Goal: Share content: Share content

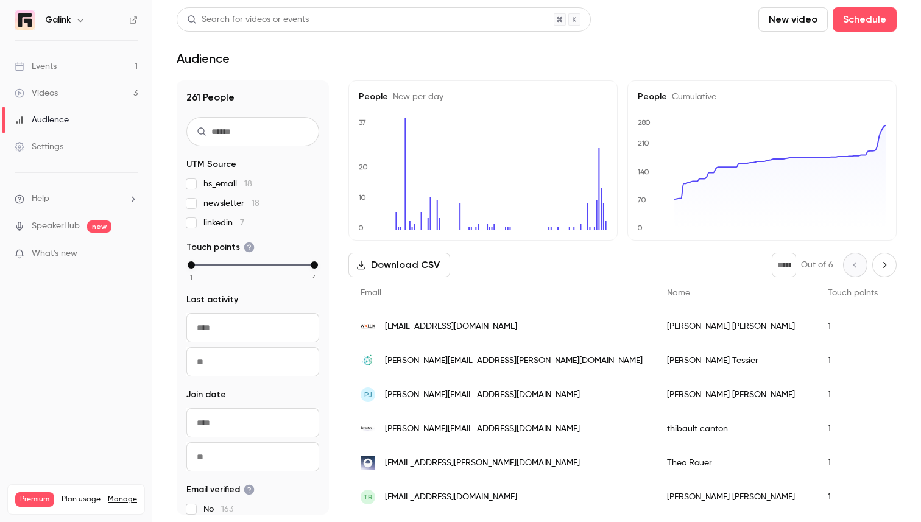
click at [75, 87] on link "Videos 3" at bounding box center [76, 93] width 152 height 27
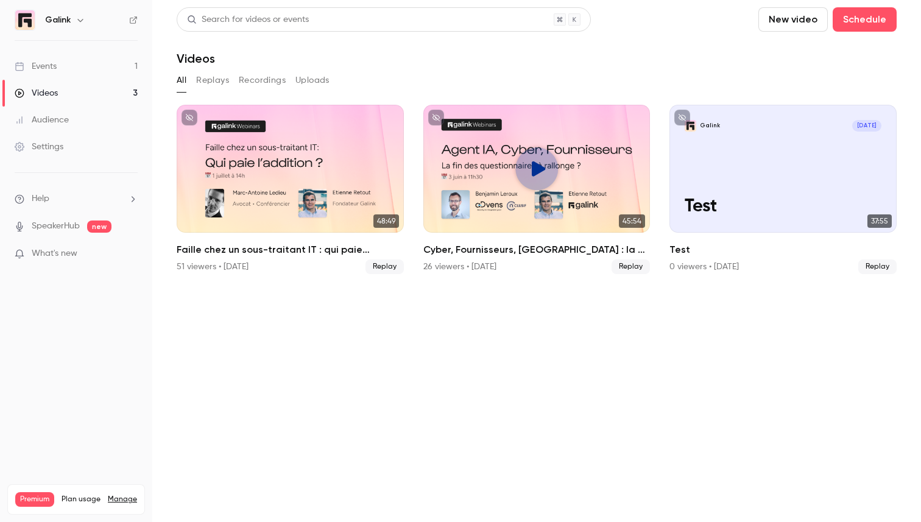
click at [70, 63] on link "Events 1" at bounding box center [76, 66] width 152 height 27
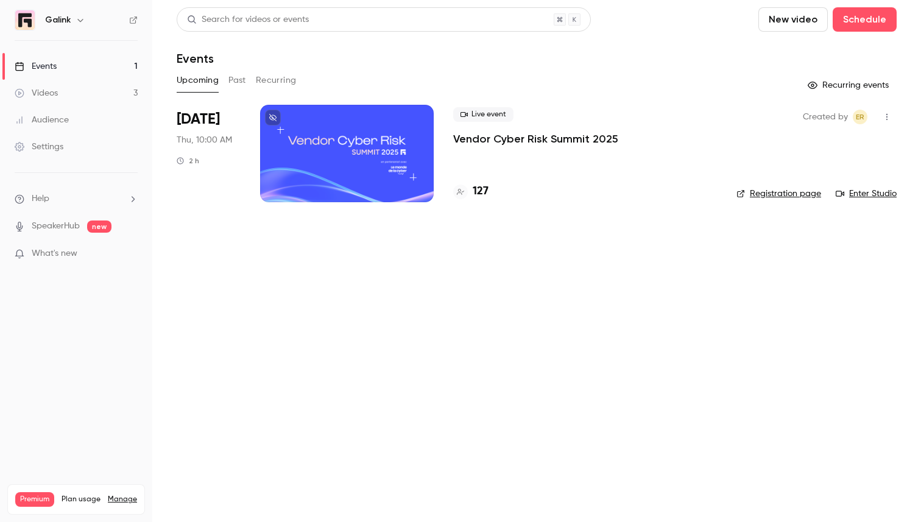
click at [364, 158] on div at bounding box center [347, 153] width 174 height 97
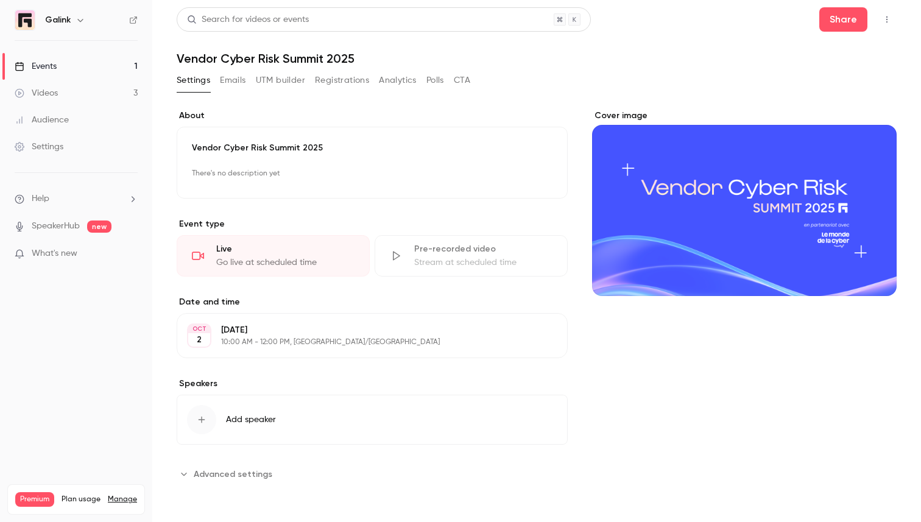
click at [891, 18] on icon "button" at bounding box center [887, 19] width 10 height 9
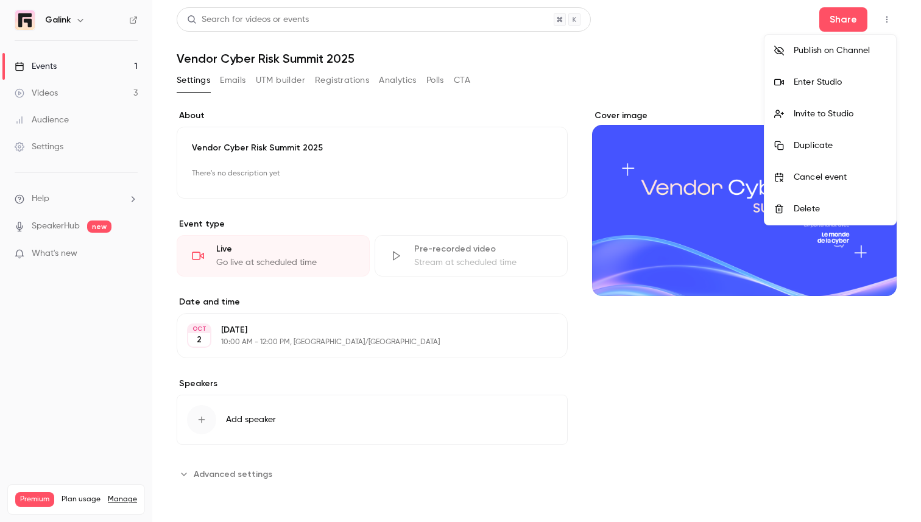
click at [675, 93] on div at bounding box center [460, 261] width 921 height 522
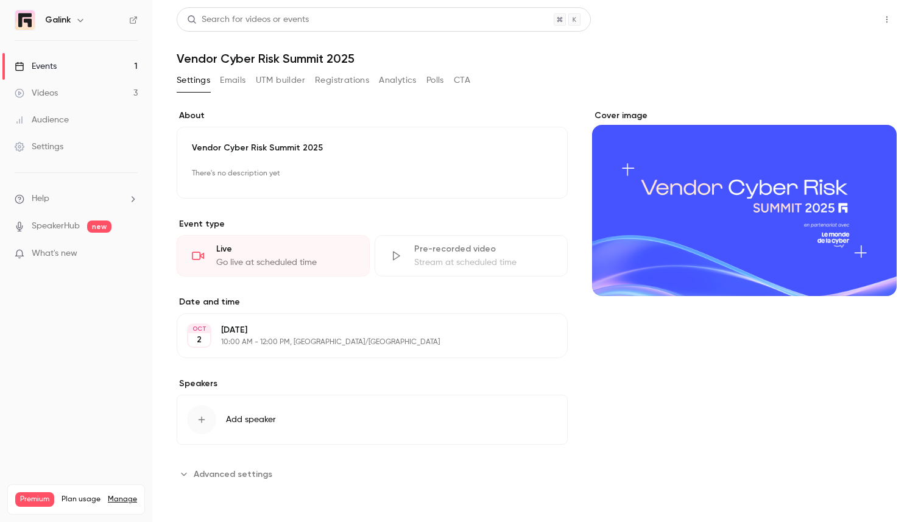
click at [859, 20] on button "Share" at bounding box center [844, 19] width 48 height 24
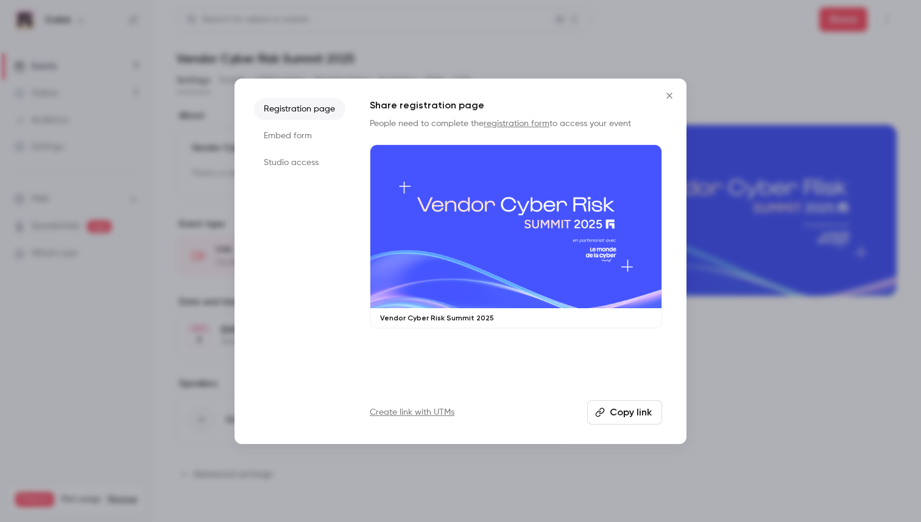
click at [303, 170] on li "Studio access" at bounding box center [299, 163] width 91 height 22
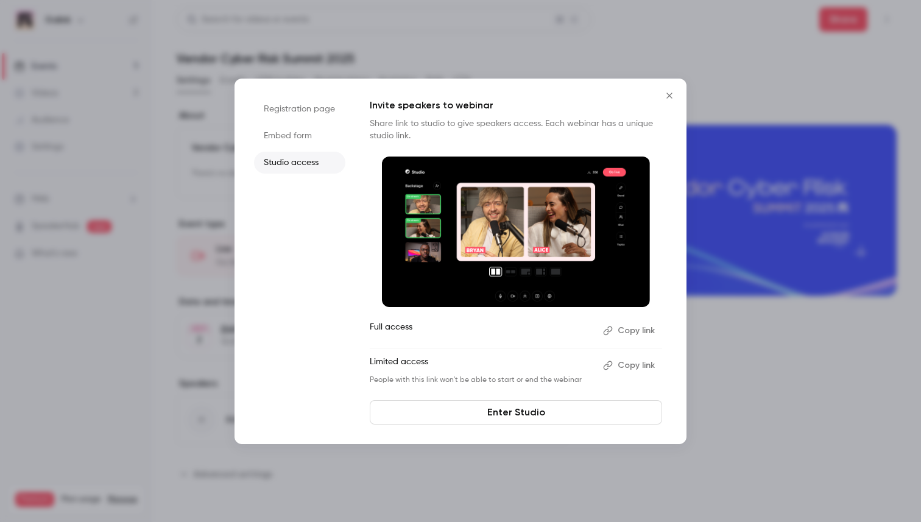
click at [632, 367] on button "Copy link" at bounding box center [630, 365] width 64 height 19
click at [632, 328] on button "Copy link" at bounding box center [630, 330] width 64 height 19
click at [671, 90] on button "Close" at bounding box center [669, 95] width 24 height 24
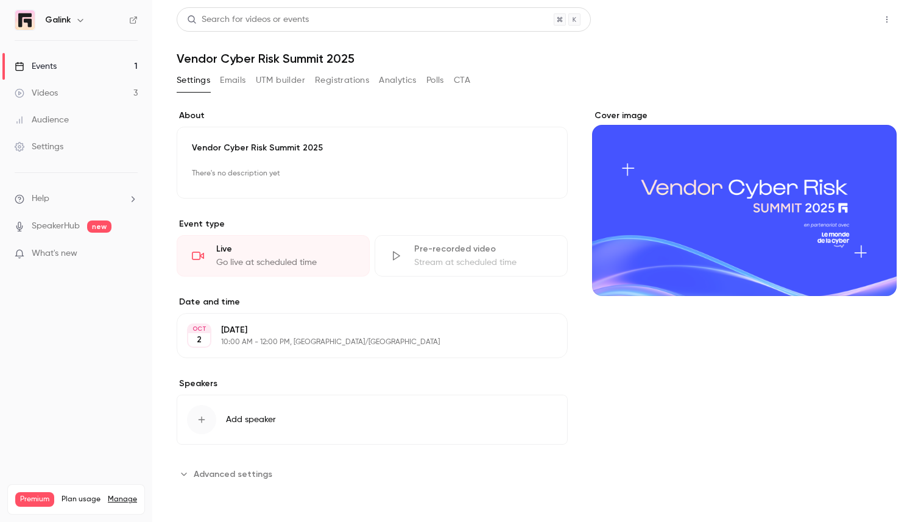
click at [848, 19] on button "Share" at bounding box center [844, 19] width 48 height 24
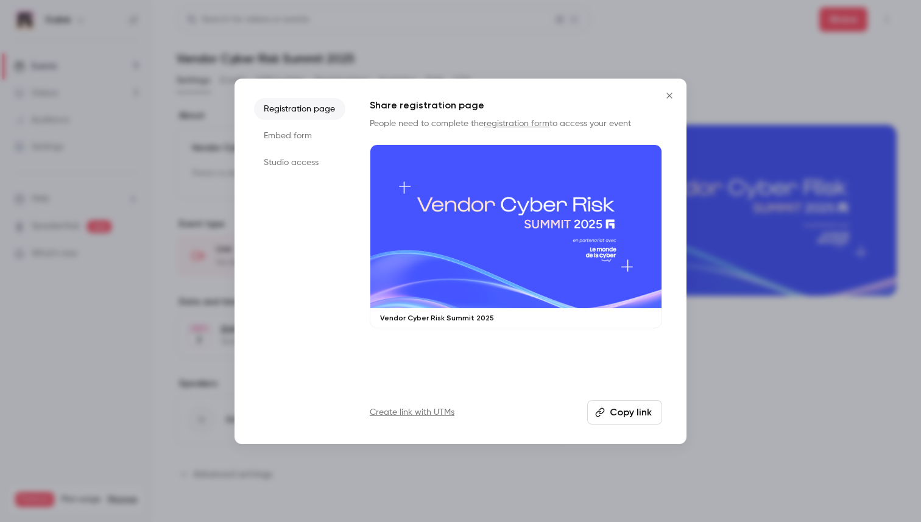
click at [317, 163] on li "Studio access" at bounding box center [299, 163] width 91 height 22
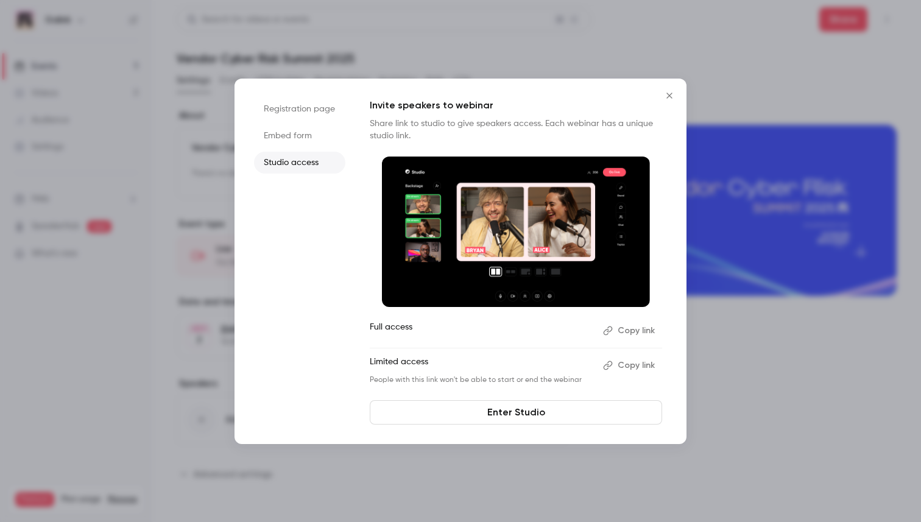
click at [636, 330] on button "Copy link" at bounding box center [630, 330] width 64 height 19
click at [625, 333] on button "Copy link" at bounding box center [630, 330] width 64 height 19
click at [653, 367] on button "Copy link" at bounding box center [630, 365] width 64 height 19
click at [633, 366] on button "Copy link" at bounding box center [630, 365] width 64 height 19
click at [663, 96] on icon "Close" at bounding box center [669, 96] width 15 height 10
